Goal: Check status

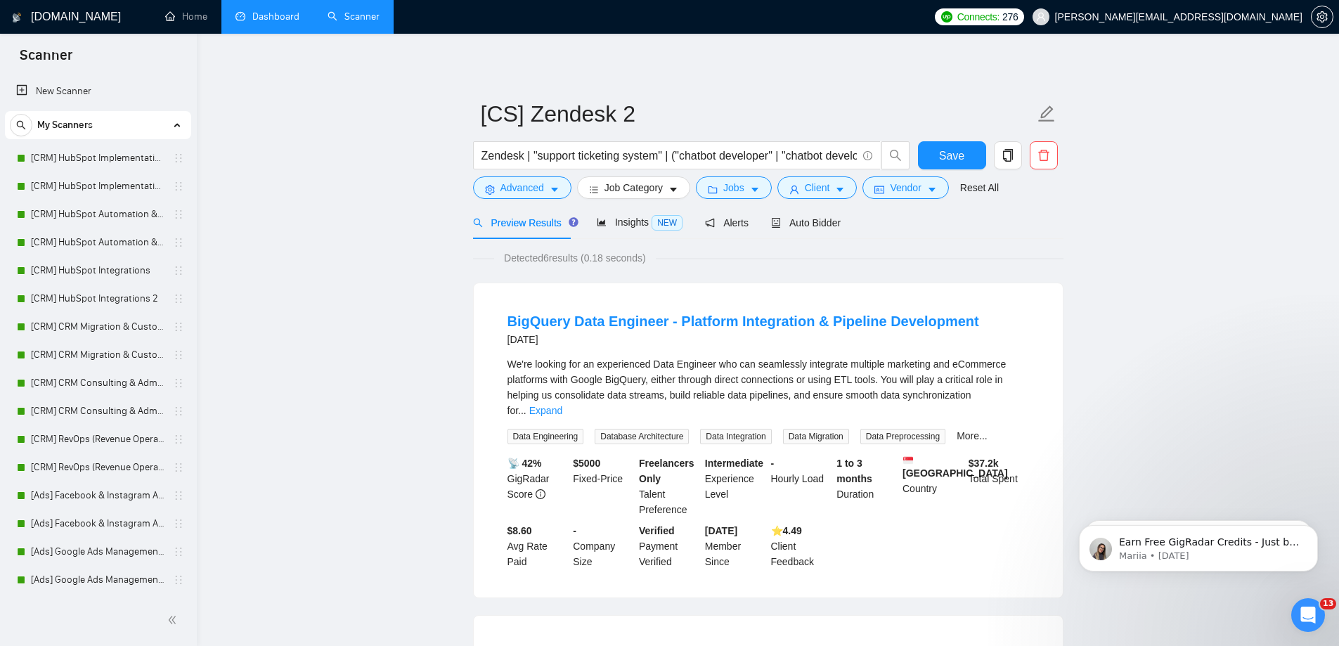
scroll to position [337, 0]
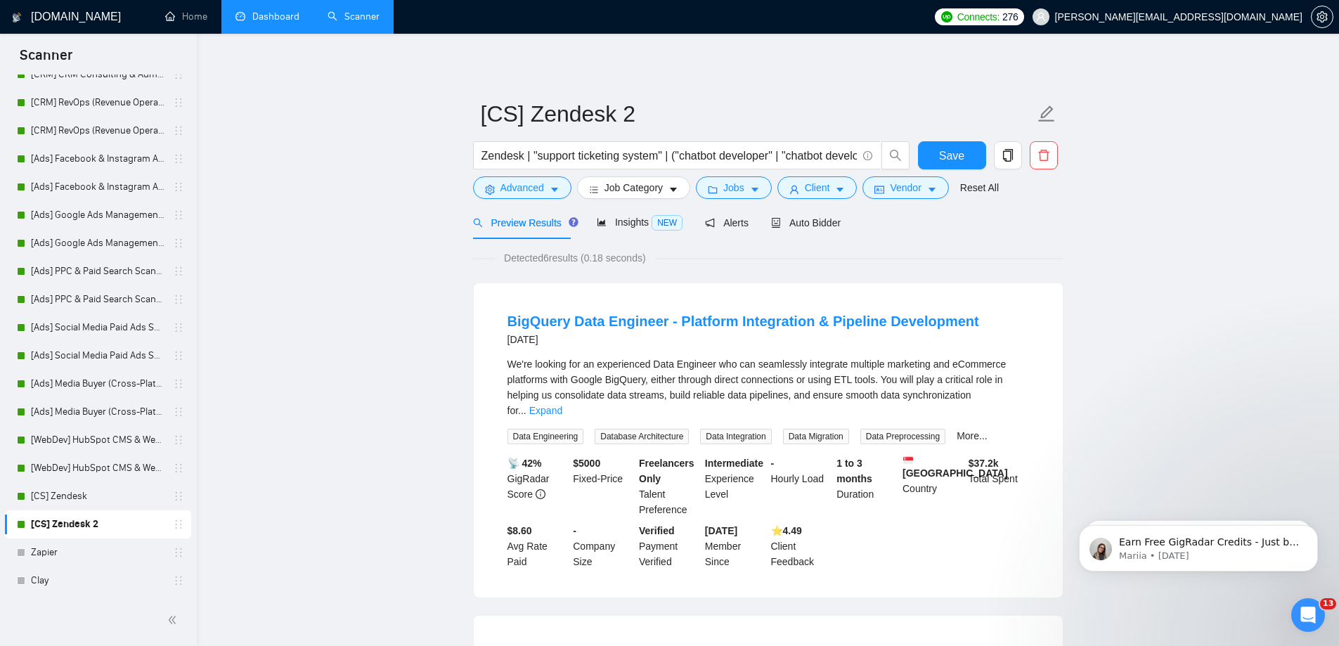
click at [246, 22] on link "Dashboard" at bounding box center [268, 17] width 64 height 12
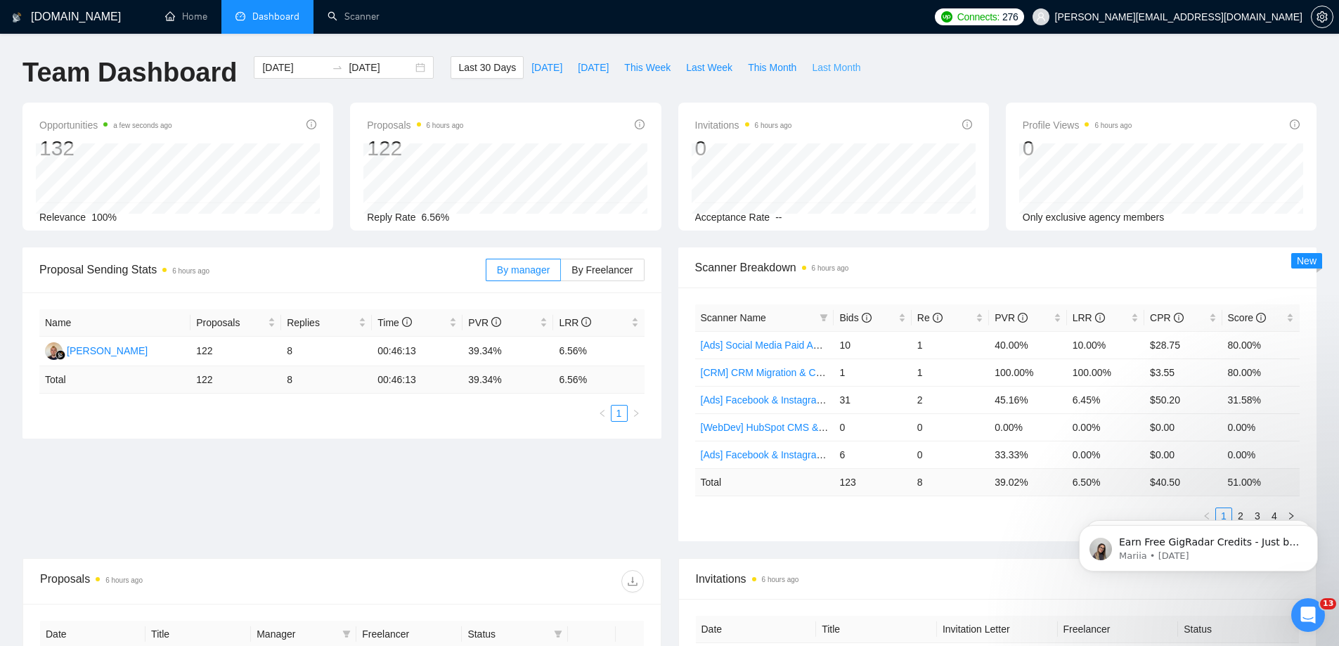
click at [812, 68] on span "Last Month" at bounding box center [836, 67] width 49 height 15
type input "[DATE]"
click at [1314, 530] on icon "Dismiss notification" at bounding box center [1314, 530] width 6 height 6
click at [1315, 532] on icon "Dismiss notification" at bounding box center [1314, 529] width 8 height 8
